Goal: Information Seeking & Learning: Learn about a topic

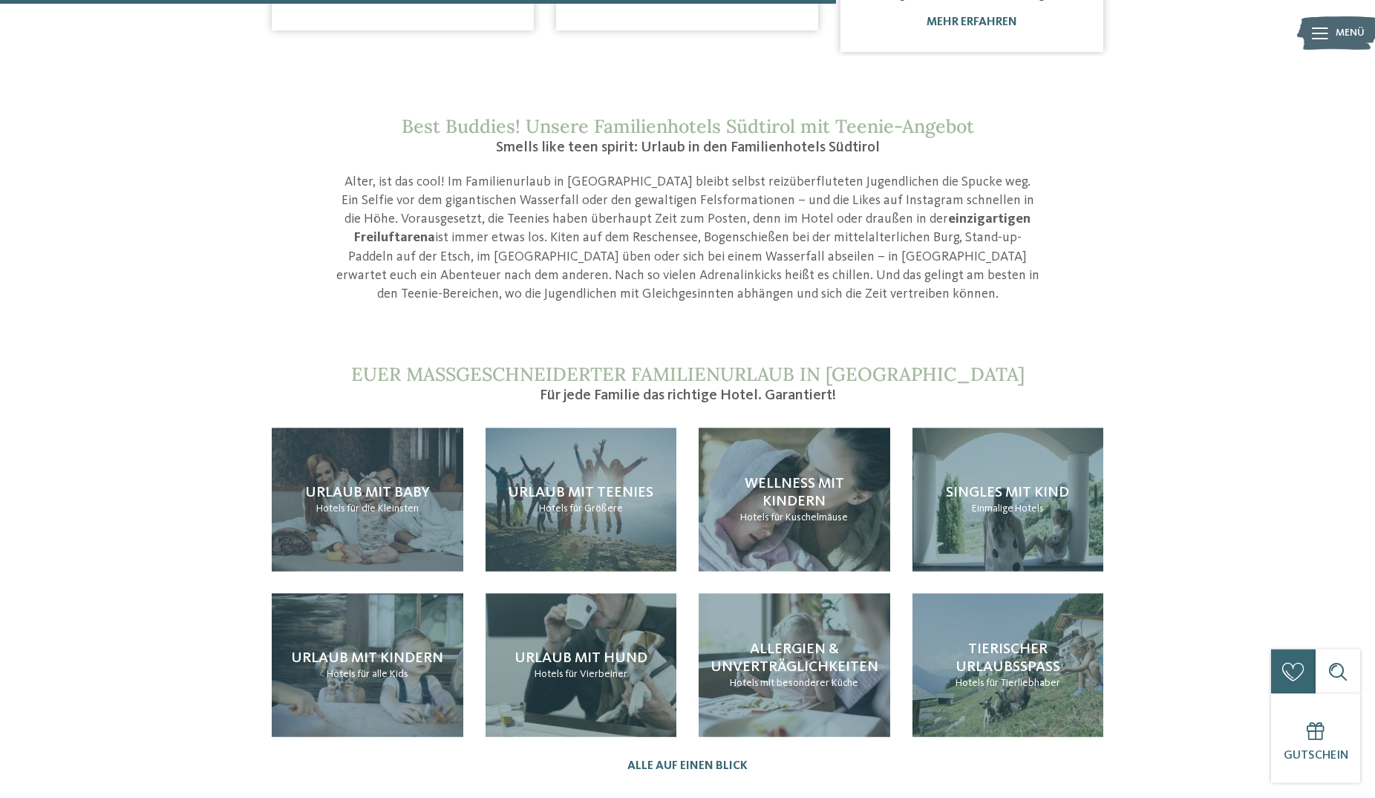
scroll to position [1363, 0]
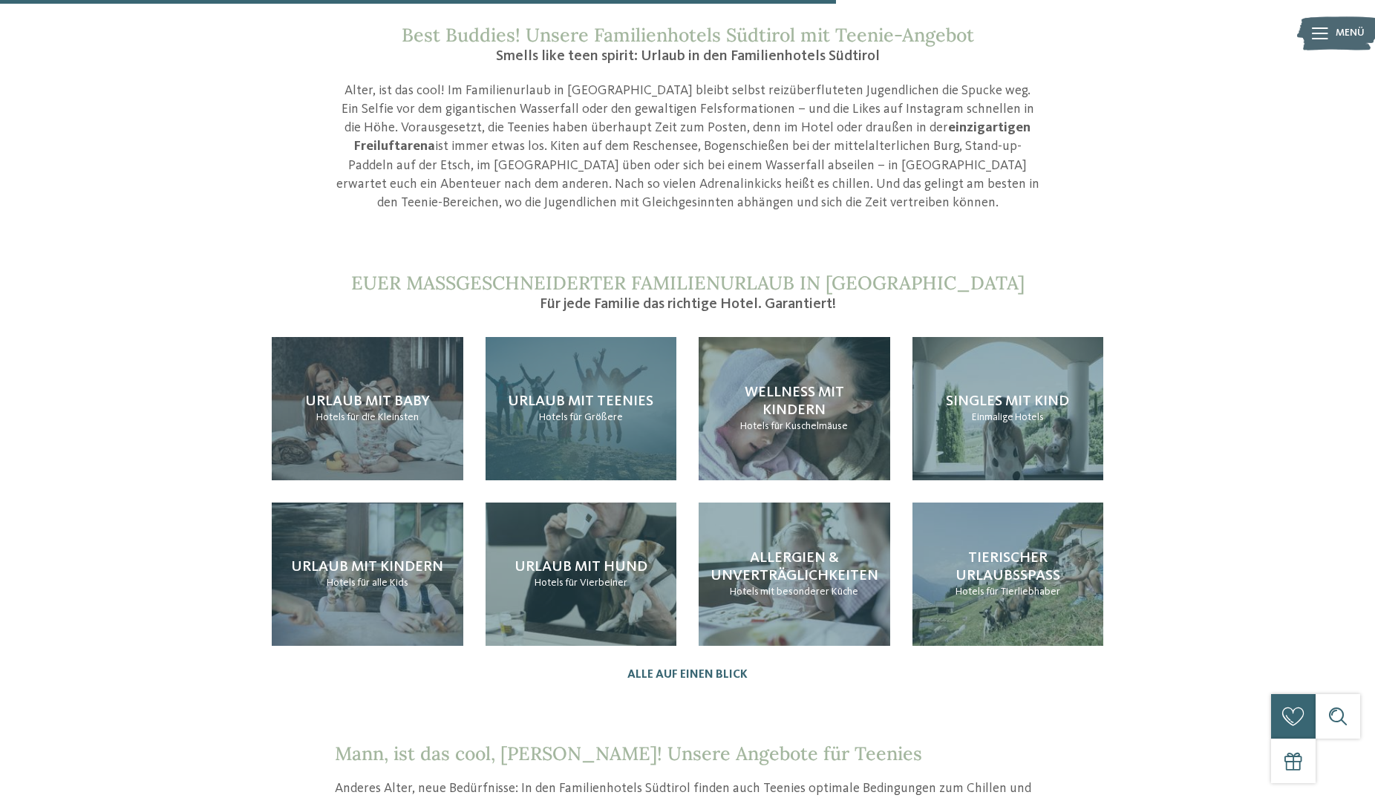
click at [605, 412] on span "für Größere" at bounding box center [596, 417] width 53 height 10
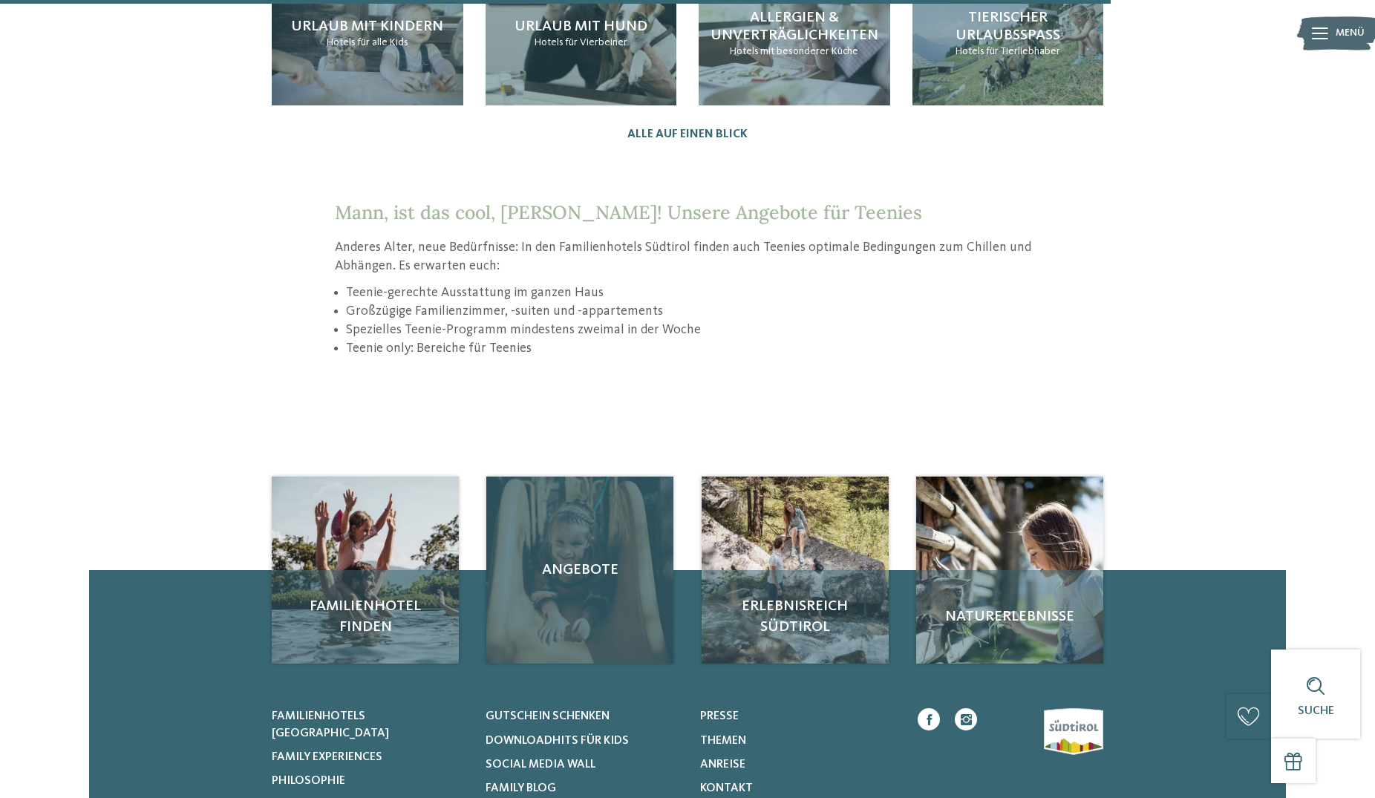
scroll to position [1591, 0]
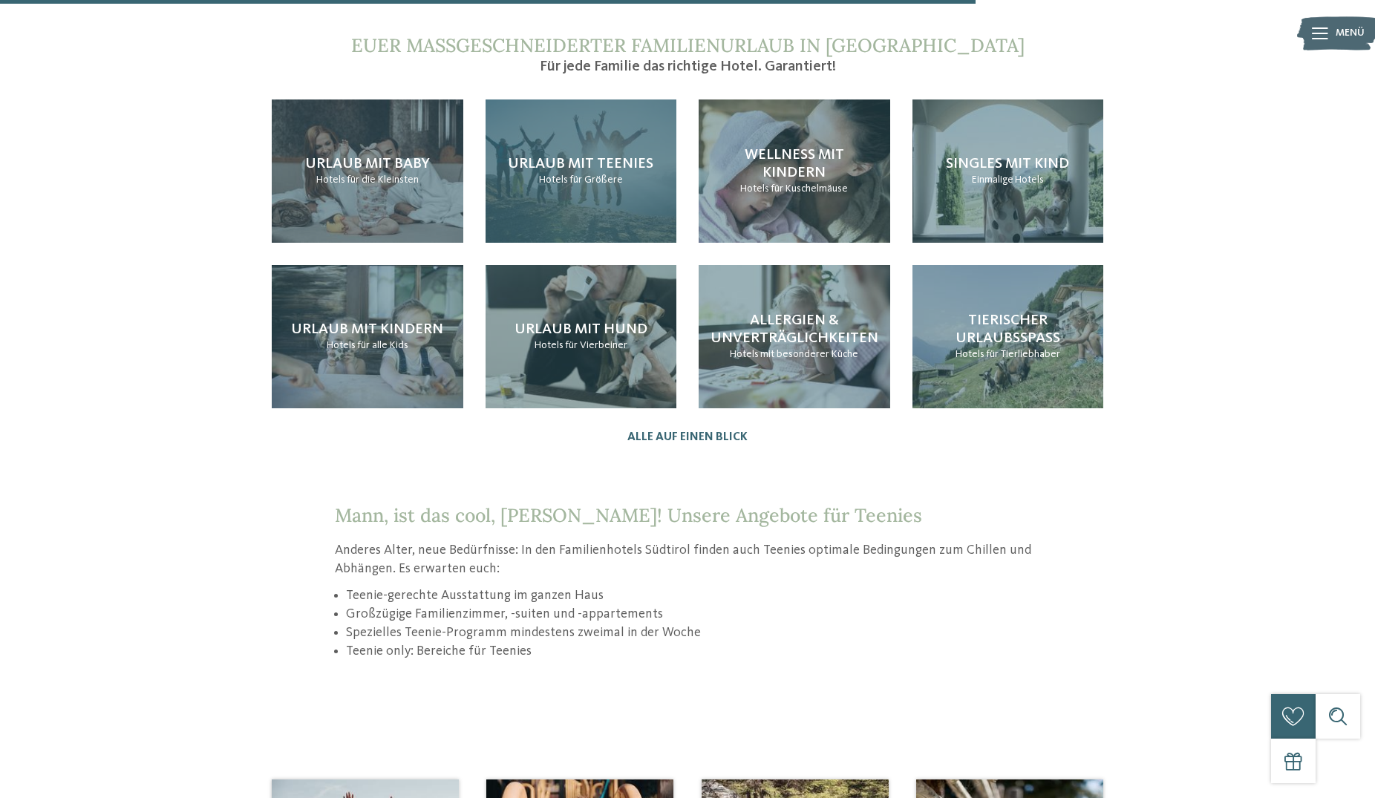
click at [604, 196] on div "Urlaub mit Teenies Hotels für Größere" at bounding box center [582, 171] width 192 height 143
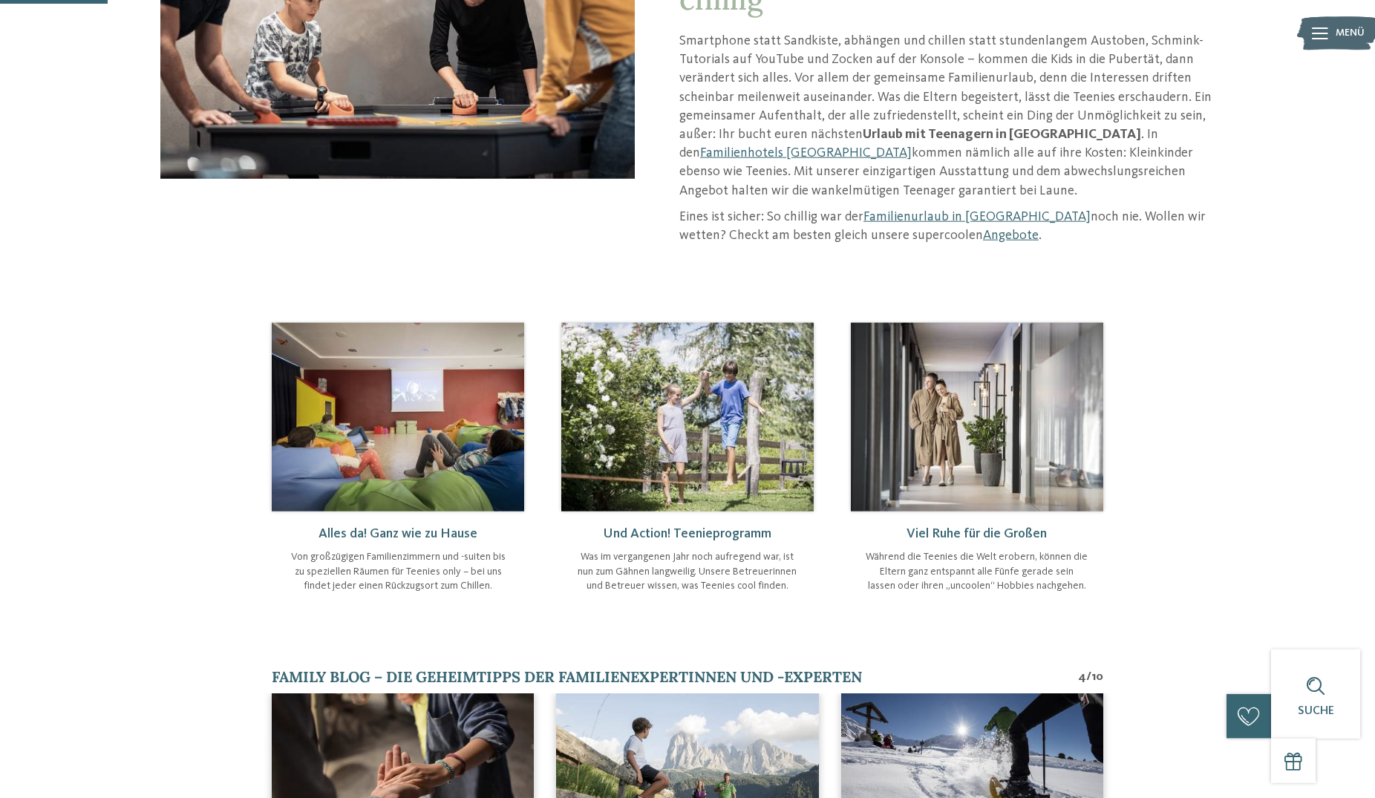
scroll to position [151, 0]
